Goal: Go to known website

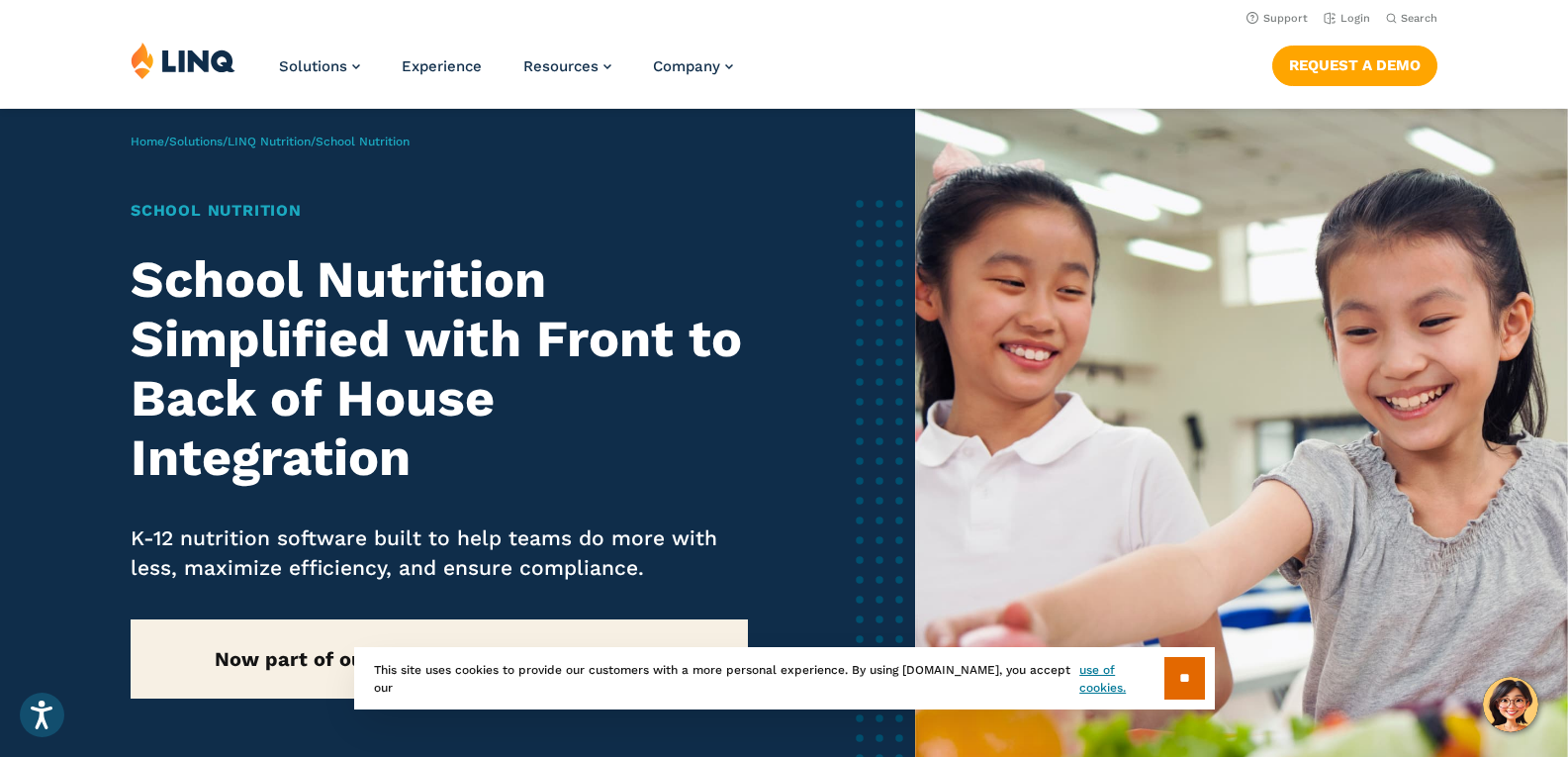
click at [1371, 17] on nav "Support Login Search Search for:" at bounding box center [784, 17] width 1568 height 22
click at [1360, 17] on link "Login" at bounding box center [1347, 18] width 47 height 13
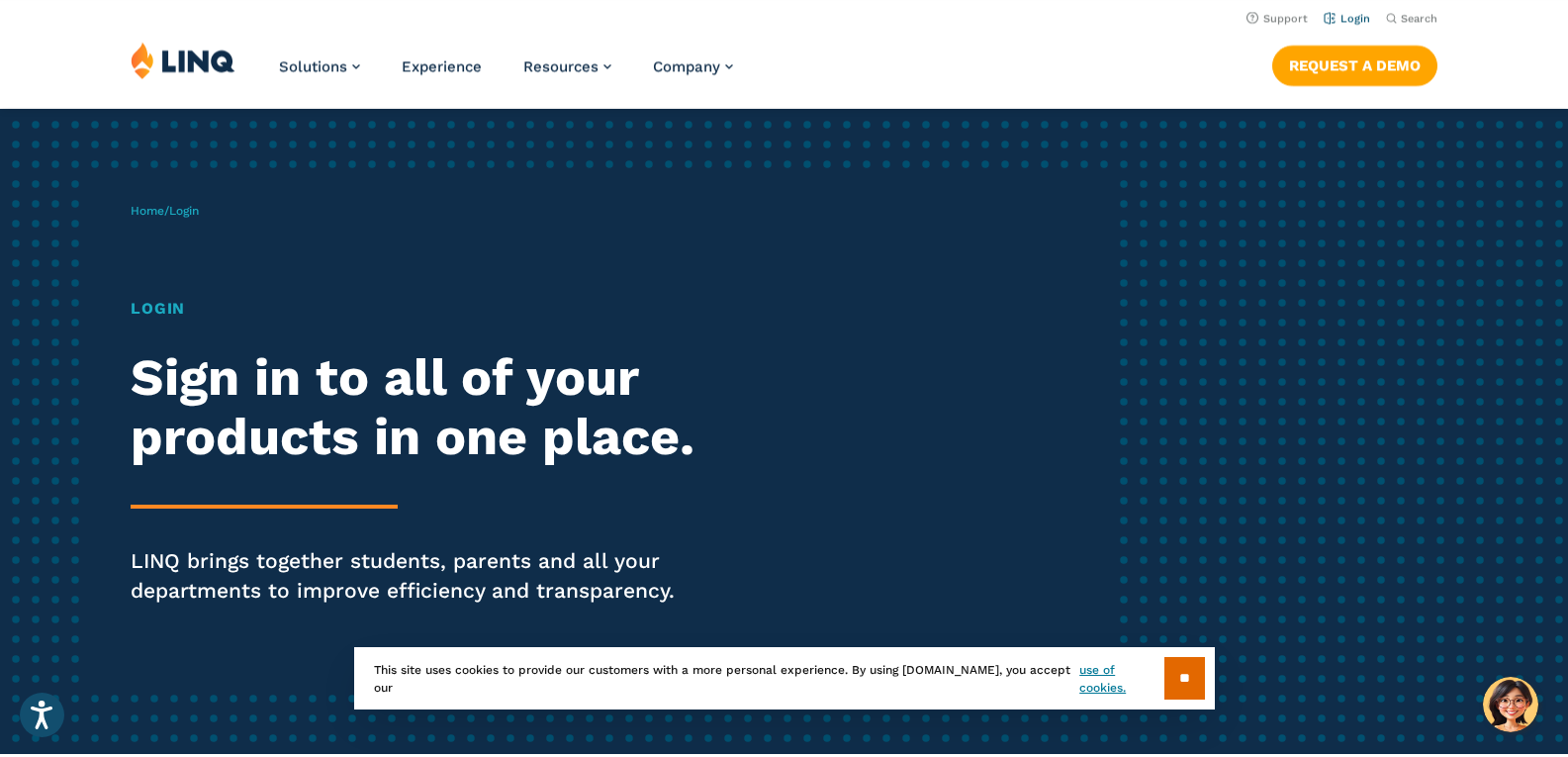
click at [1363, 12] on link "Login" at bounding box center [1347, 18] width 47 height 13
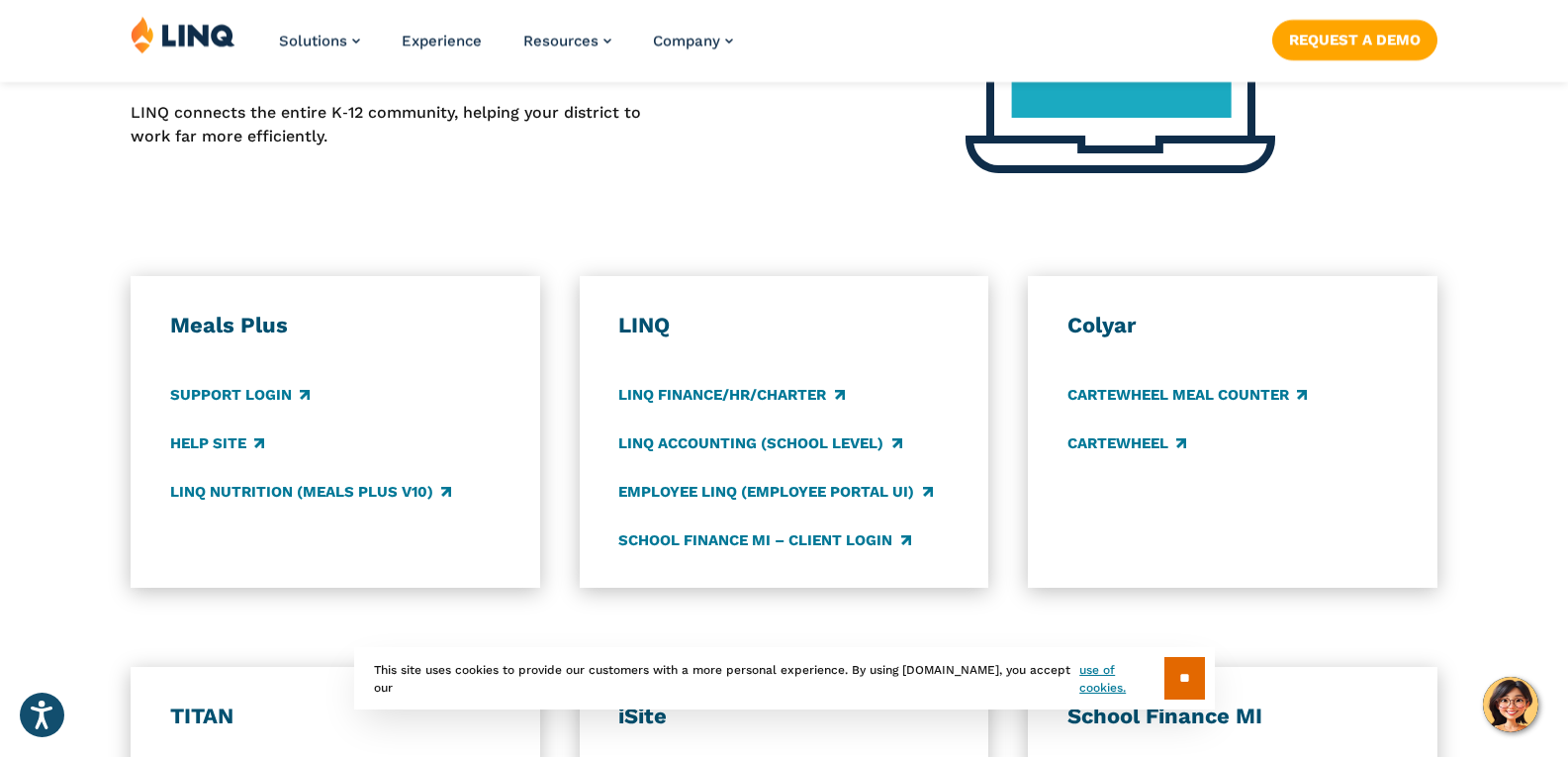
scroll to position [1187, 0]
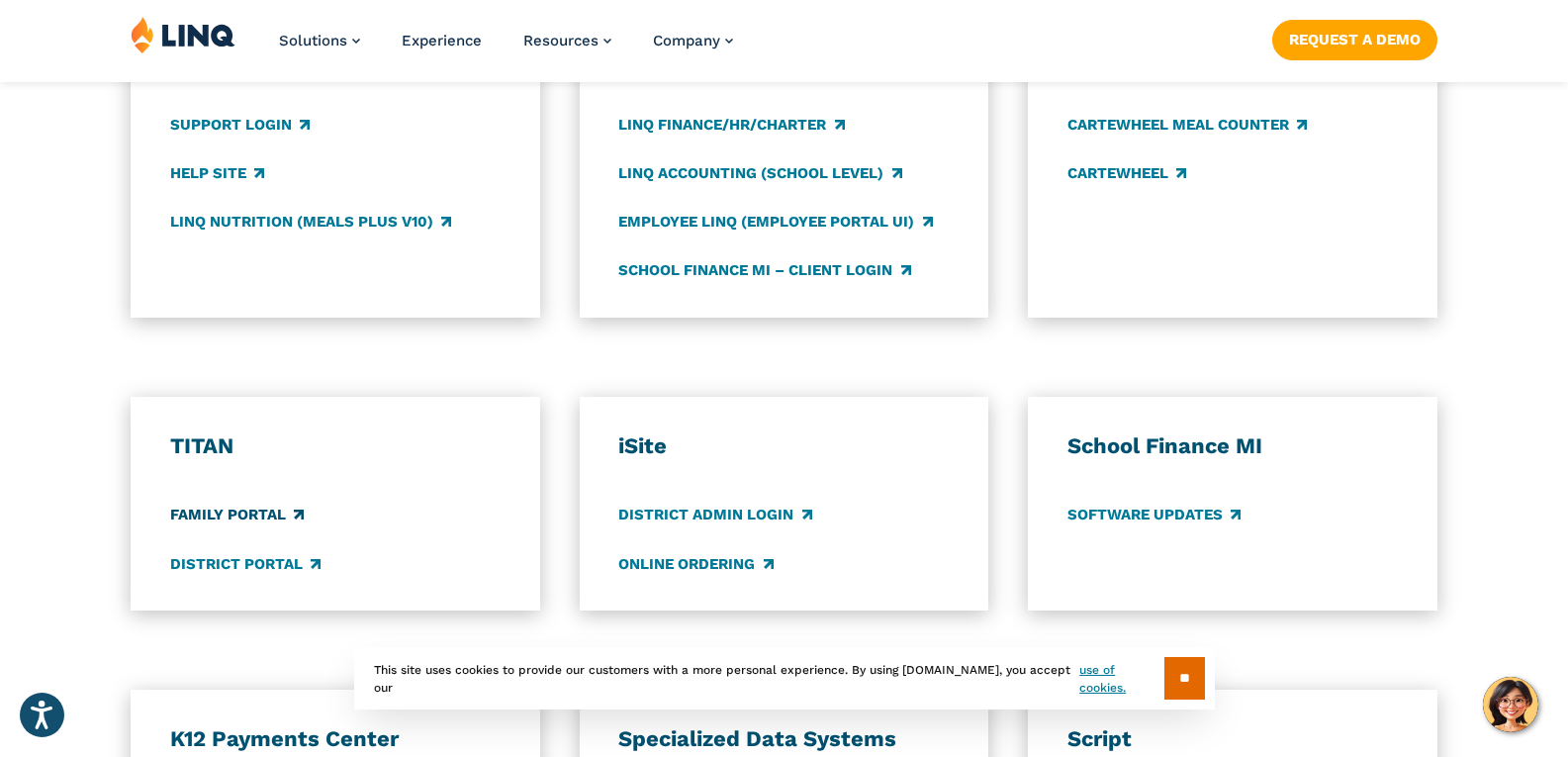
click at [257, 517] on link "Family Portal" at bounding box center [236, 516] width 133 height 22
